Goal: Book appointment/travel/reservation

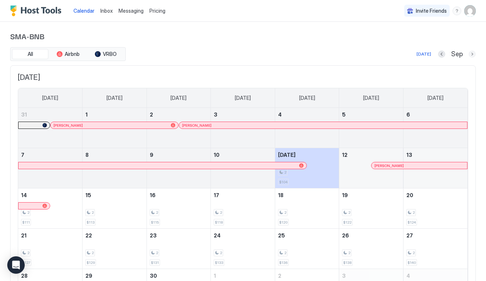
click at [471, 57] on button "Next month" at bounding box center [471, 54] width 7 height 7
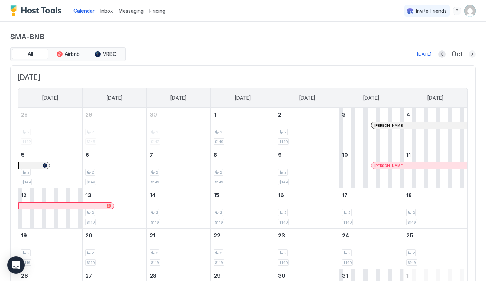
click at [471, 54] on button "Next month" at bounding box center [471, 54] width 7 height 7
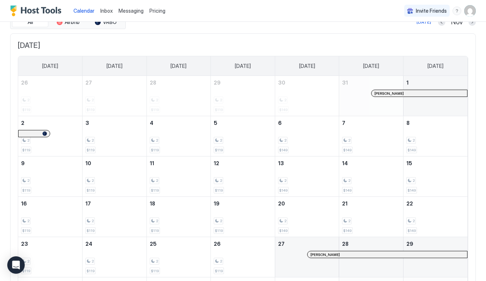
scroll to position [49, 0]
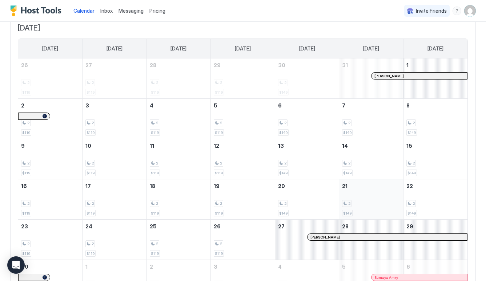
click at [378, 187] on div "2 $149" at bounding box center [371, 199] width 58 height 34
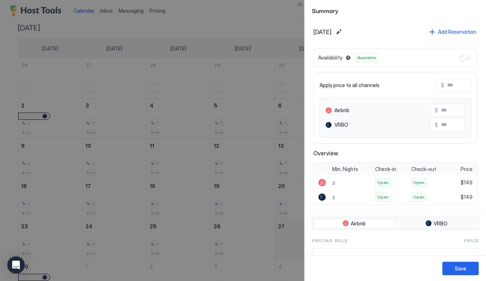
click at [262, 92] on div at bounding box center [243, 140] width 486 height 281
click at [268, 102] on div at bounding box center [243, 140] width 486 height 281
click at [305, 8] on div "Summary" at bounding box center [394, 10] width 181 height 21
click at [300, 5] on button "Close" at bounding box center [299, 4] width 9 height 9
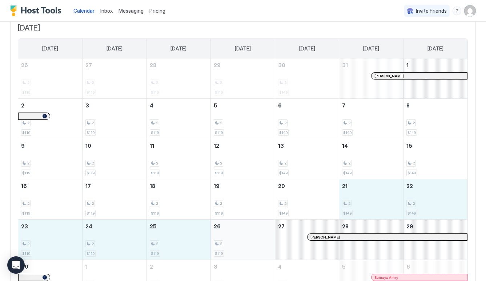
drag, startPoint x: 373, startPoint y: 190, endPoint x: 256, endPoint y: 247, distance: 129.7
click at [256, 247] on tbody "26 2 $119 27 2 $119 28 2 $119 29 2 $119 30 2 $149 31 [PERSON_NAME] 1 2 2 $119 3…" at bounding box center [242, 179] width 449 height 242
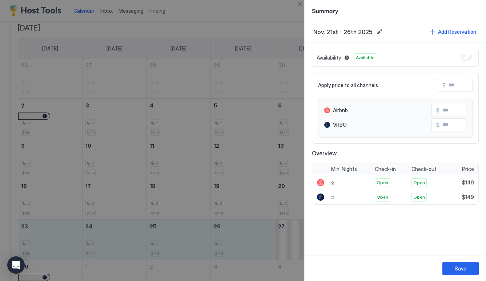
click at [460, 58] on div "Availability Available" at bounding box center [395, 58] width 167 height 18
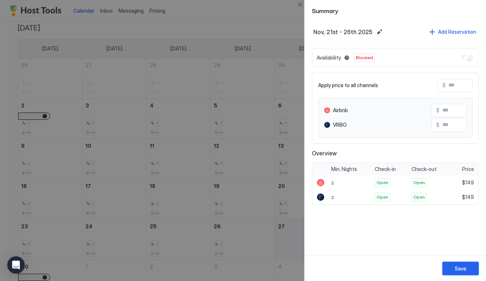
click at [477, 267] on button "Save" at bounding box center [460, 268] width 36 height 13
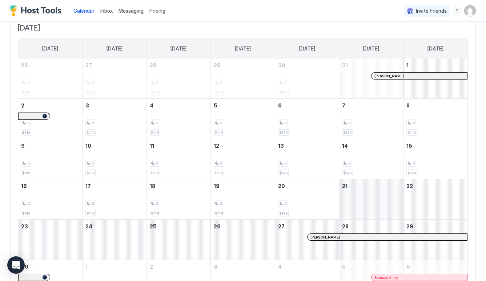
click at [378, 191] on div "November 21, 2025" at bounding box center [371, 199] width 64 height 40
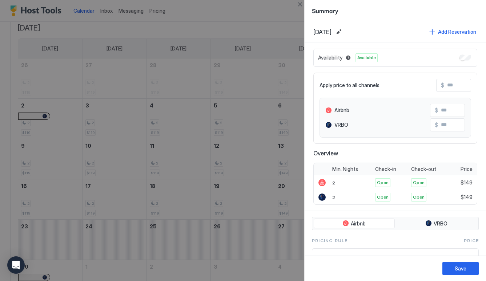
click at [260, 188] on div at bounding box center [243, 140] width 486 height 281
click at [443, 220] on button "VRBO" at bounding box center [436, 224] width 81 height 10
click at [243, 192] on div at bounding box center [243, 140] width 486 height 281
click at [461, 267] on div "Save" at bounding box center [461, 269] width 12 height 8
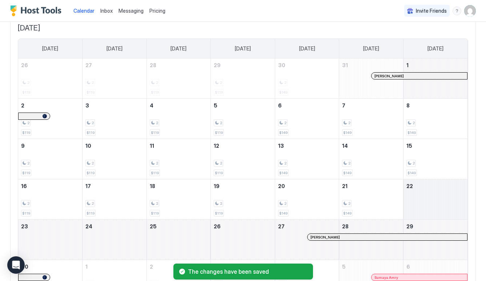
click at [415, 196] on div "November 22, 2025" at bounding box center [435, 199] width 64 height 40
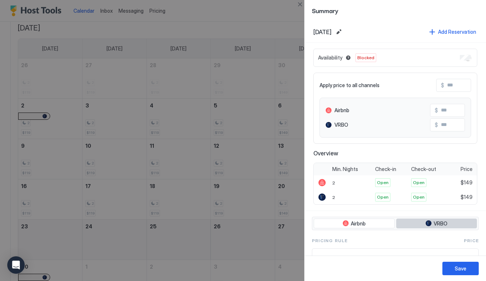
click at [425, 222] on div "tab-group" at bounding box center [428, 224] width 6 height 6
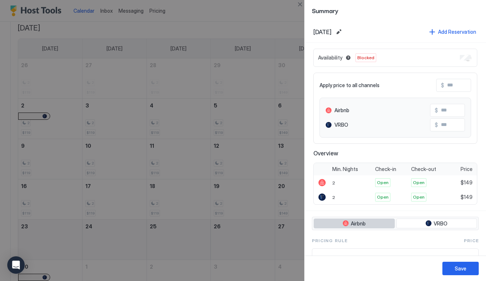
click at [371, 224] on button "Airbnb" at bounding box center [354, 224] width 81 height 10
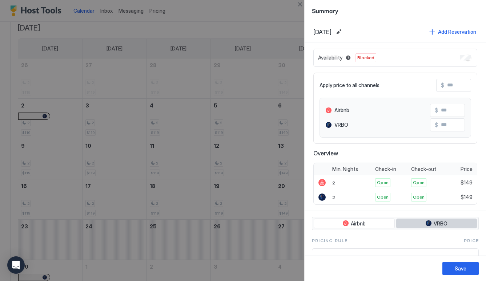
click at [411, 223] on button "VRBO" at bounding box center [436, 224] width 81 height 10
click at [247, 140] on div at bounding box center [243, 140] width 486 height 281
click at [465, 270] on div "Save" at bounding box center [461, 269] width 12 height 8
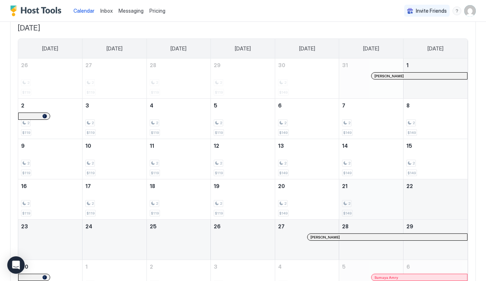
click at [377, 194] on div "2 $149" at bounding box center [371, 199] width 58 height 34
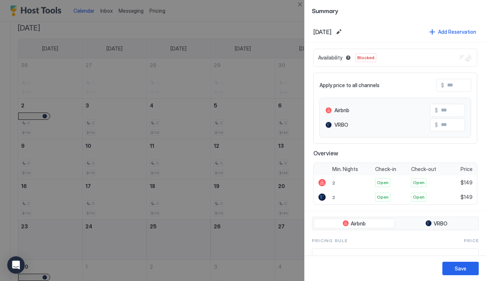
click at [239, 143] on div at bounding box center [243, 140] width 486 height 281
click at [185, 157] on div at bounding box center [243, 140] width 486 height 281
click at [301, 1] on button "Close" at bounding box center [299, 4] width 9 height 9
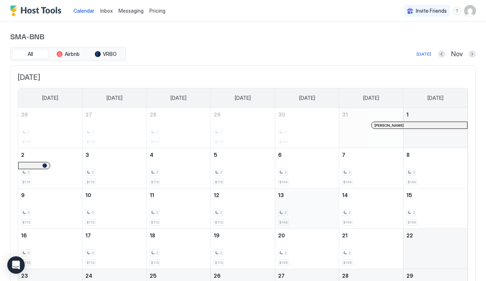
scroll to position [0, 0]
click at [112, 55] on span "VRBO" at bounding box center [110, 54] width 14 height 7
click at [75, 55] on span "Airbnb" at bounding box center [72, 54] width 15 height 7
click at [27, 55] on button "All" at bounding box center [30, 54] width 36 height 10
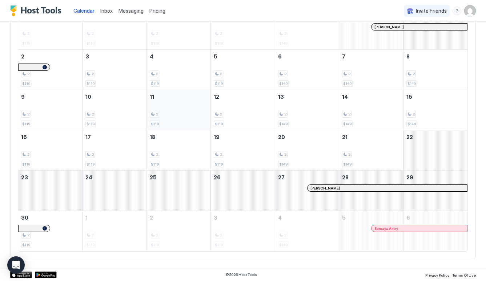
scroll to position [98, 0]
click at [370, 153] on div "2" at bounding box center [371, 155] width 58 height 7
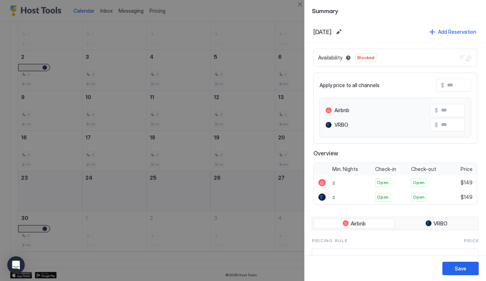
click at [207, 123] on div at bounding box center [243, 140] width 486 height 281
click at [226, 197] on div at bounding box center [243, 140] width 486 height 281
click at [244, 137] on div at bounding box center [243, 140] width 486 height 281
click at [302, 6] on button "Close" at bounding box center [299, 4] width 9 height 9
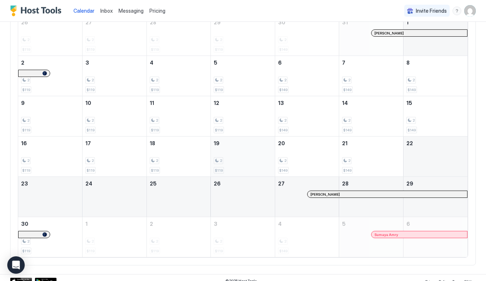
scroll to position [91, 0]
